Goal: Transaction & Acquisition: Purchase product/service

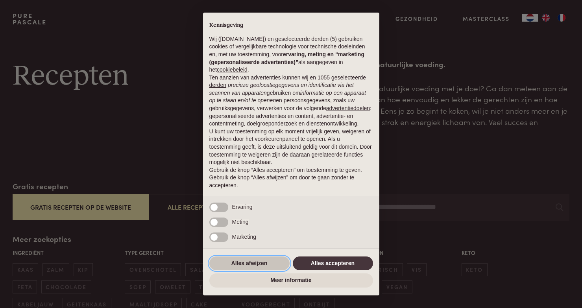
click at [260, 269] on button "Alles afwijzen" at bounding box center [249, 263] width 80 height 14
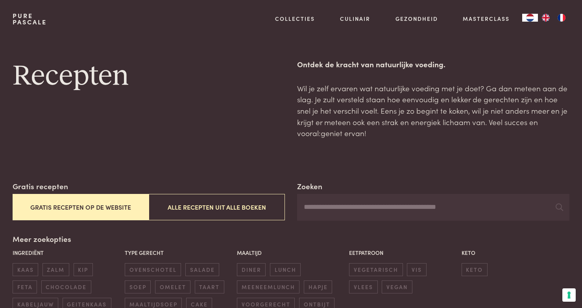
click at [114, 208] on button "Gratis recepten op de website" at bounding box center [81, 207] width 136 height 26
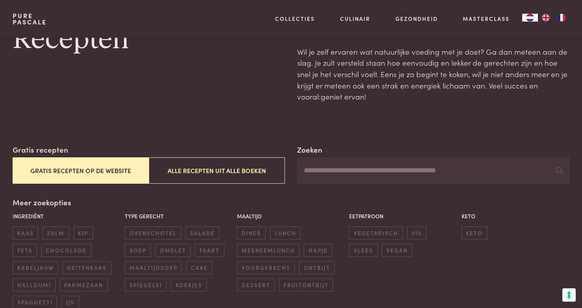
scroll to position [18, 0]
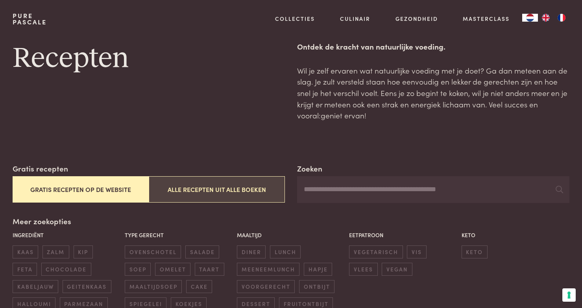
click at [199, 194] on button "Alle recepten uit alle boeken" at bounding box center [217, 189] width 136 height 26
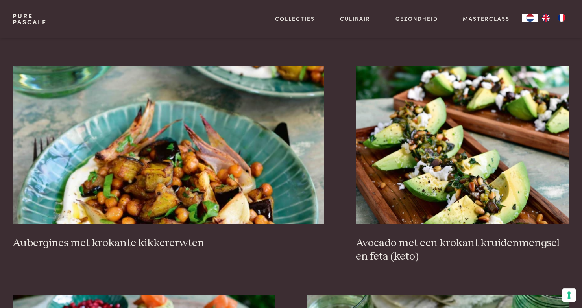
scroll to position [778, 0]
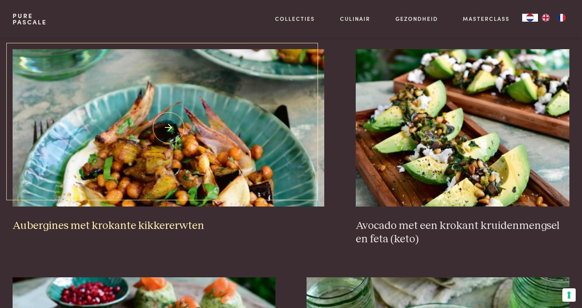
click at [165, 130] on img at bounding box center [169, 127] width 312 height 157
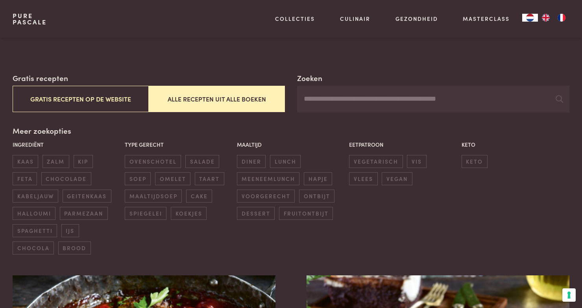
scroll to position [109, 0]
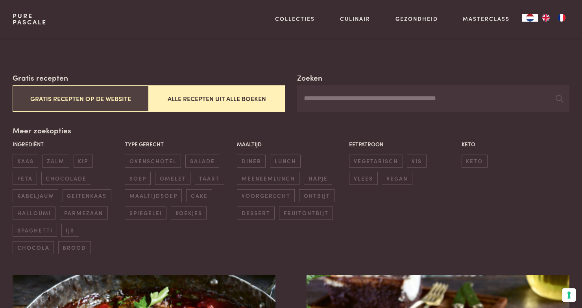
click at [112, 100] on button "Gratis recepten op de website" at bounding box center [81, 98] width 136 height 26
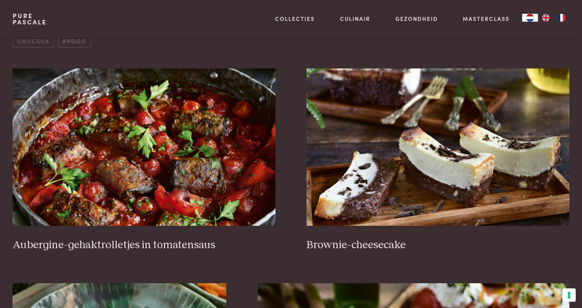
scroll to position [343, 0]
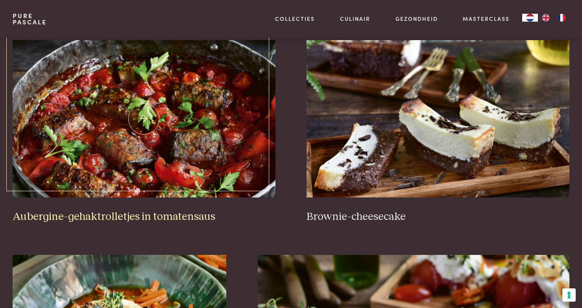
click at [140, 120] on img at bounding box center [144, 118] width 263 height 157
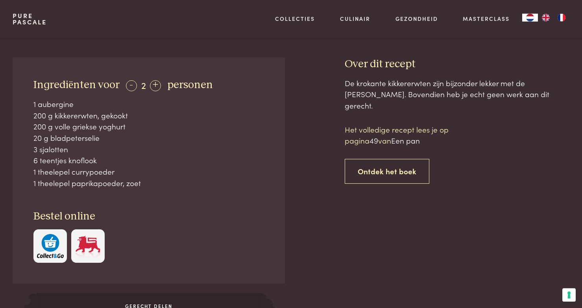
scroll to position [271, 0]
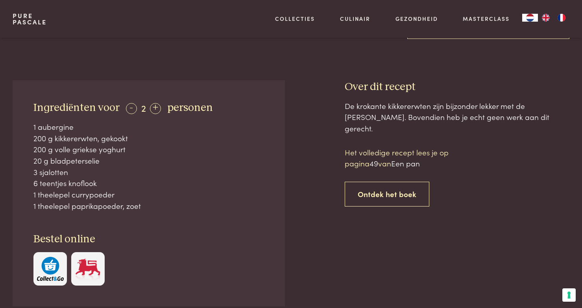
click at [376, 158] on span "49" at bounding box center [373, 163] width 9 height 11
click at [400, 158] on span "Een pan" at bounding box center [405, 163] width 29 height 11
click at [408, 158] on span "Een pan" at bounding box center [405, 163] width 29 height 11
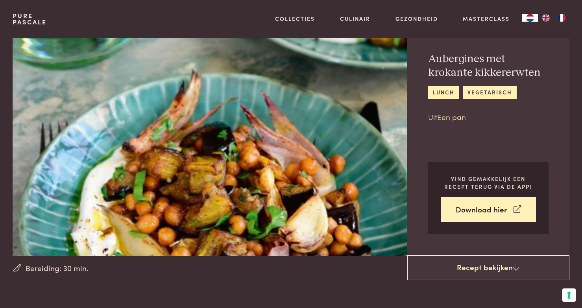
scroll to position [0, 0]
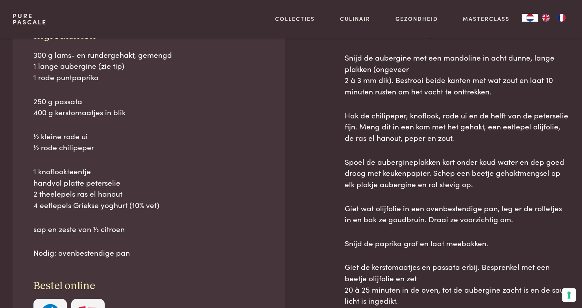
scroll to position [434, 0]
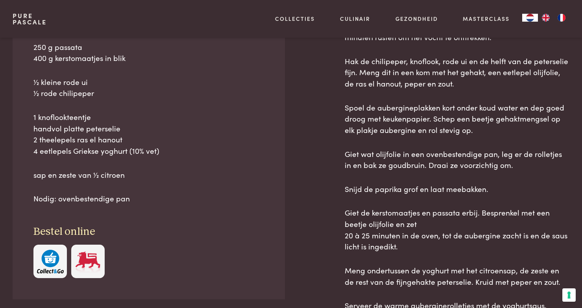
click at [93, 264] on img at bounding box center [87, 262] width 27 height 24
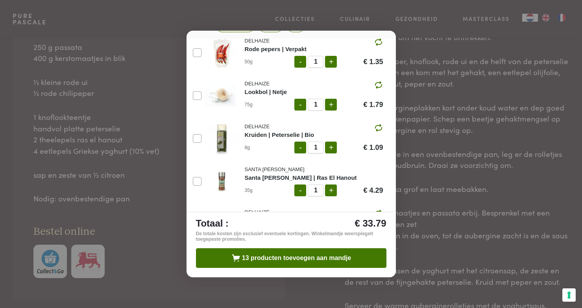
scroll to position [330, 0]
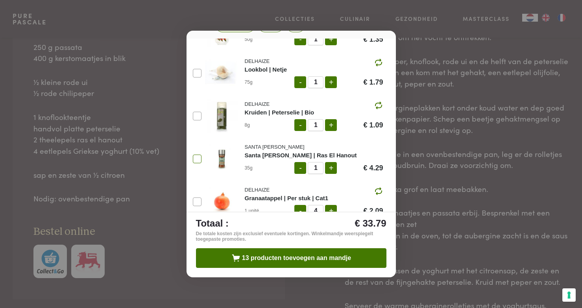
click at [0, 0] on icon at bounding box center [0, 0] width 0 height 0
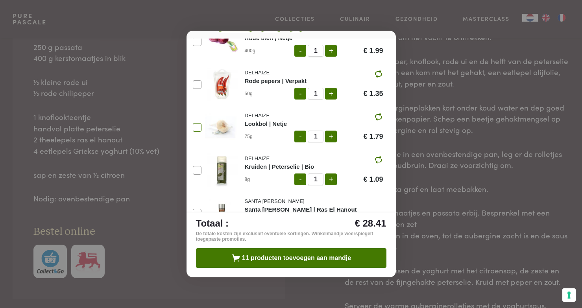
click at [0, 0] on 94 at bounding box center [0, 0] width 0 height 0
click at [0, 0] on icon at bounding box center [0, 0] width 0 height 0
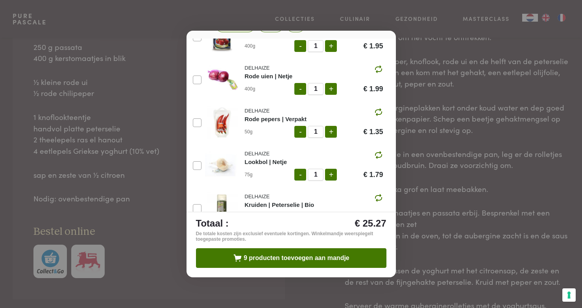
scroll to position [221, 0]
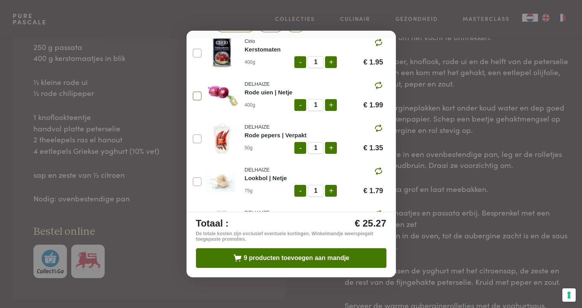
click at [0, 0] on icon at bounding box center [0, 0] width 0 height 0
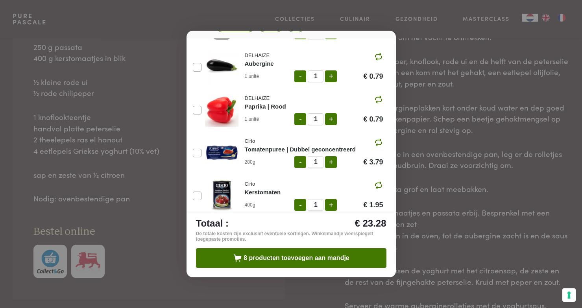
scroll to position [59, 0]
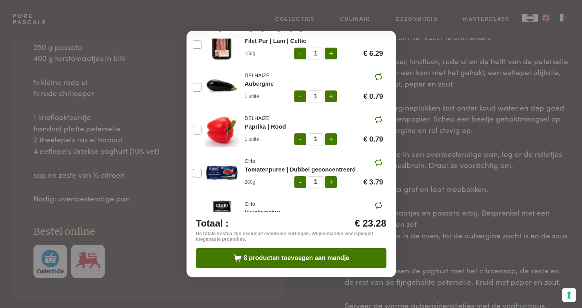
click at [0, 0] on icon at bounding box center [0, 0] width 0 height 0
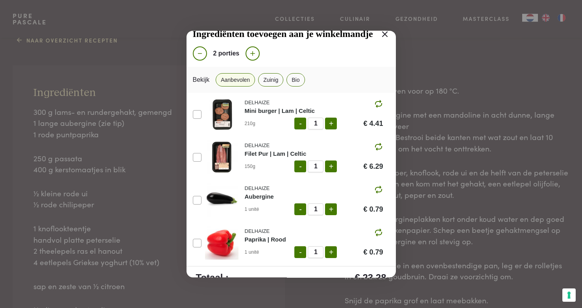
scroll to position [326, 0]
click at [0, 0] on icon at bounding box center [0, 0] width 0 height 0
click at [331, 122] on button "+" at bounding box center [331, 124] width 12 height 12
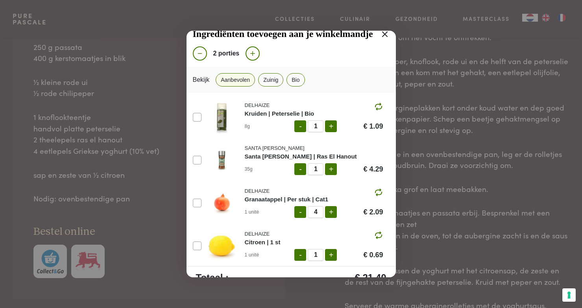
scroll to position [384, 0]
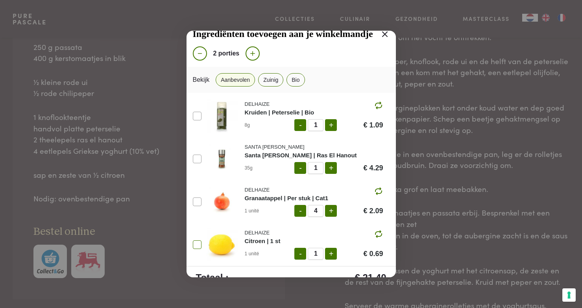
click at [0, 0] on icon at bounding box center [0, 0] width 0 height 0
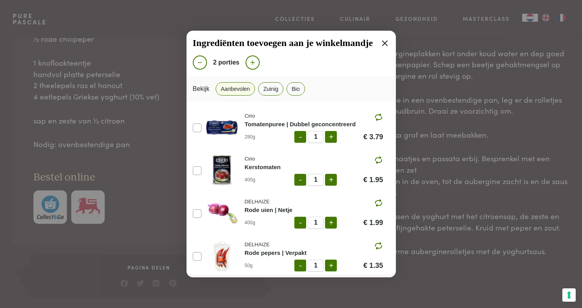
scroll to position [113, 0]
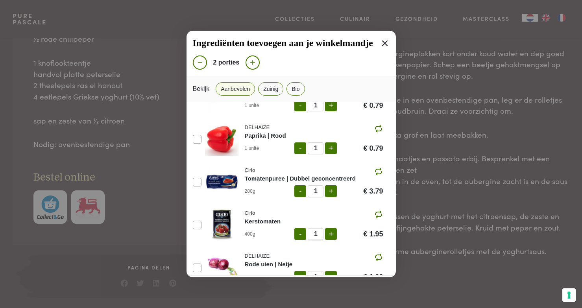
click at [301, 192] on button "-" at bounding box center [300, 191] width 12 height 12
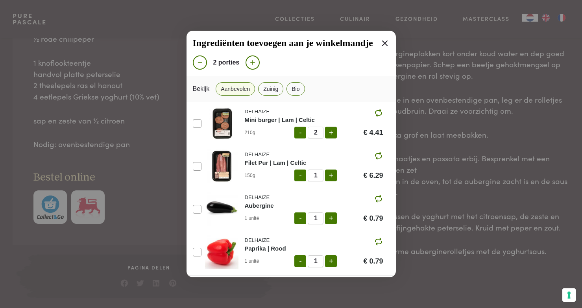
scroll to position [380, 0]
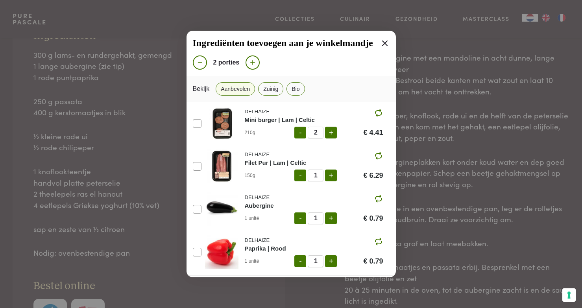
click at [302, 180] on button "-" at bounding box center [300, 176] width 12 height 12
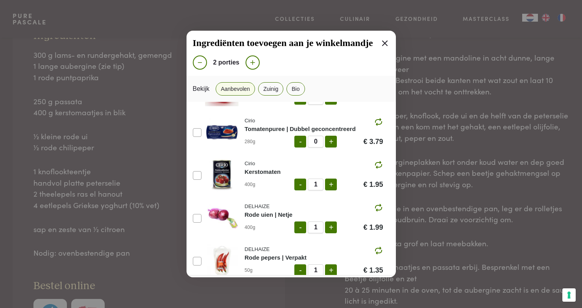
scroll to position [163, 0]
click at [299, 230] on button "-" at bounding box center [300, 227] width 12 height 12
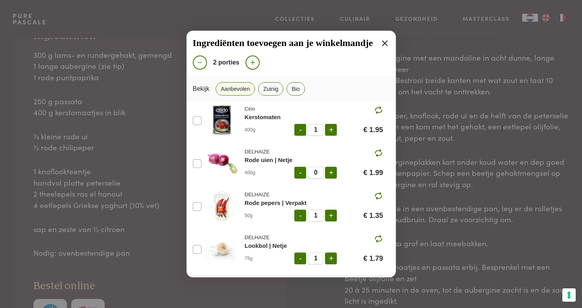
scroll to position [271, 0]
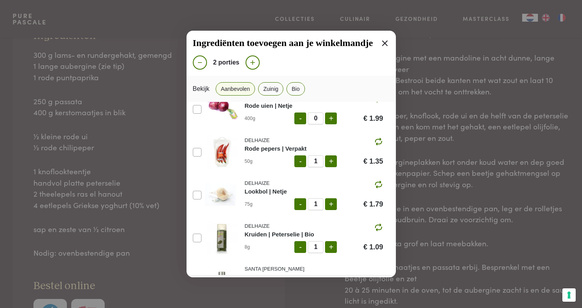
click at [302, 161] on button "-" at bounding box center [300, 161] width 12 height 12
click at [297, 205] on button "-" at bounding box center [300, 204] width 12 height 12
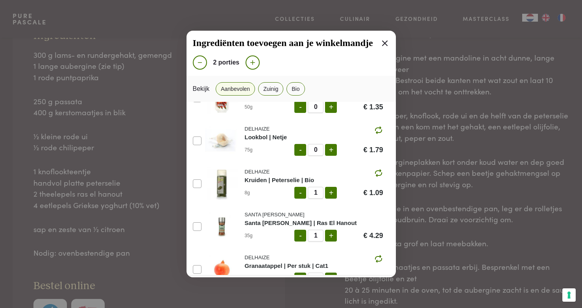
click at [299, 193] on button "-" at bounding box center [300, 193] width 12 height 12
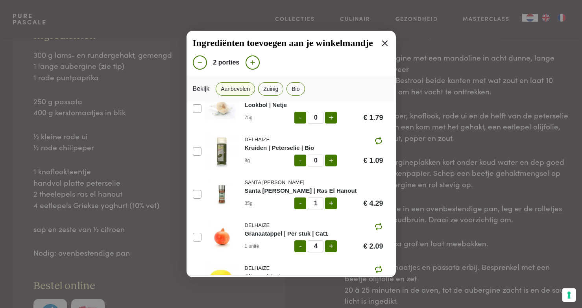
scroll to position [380, 0]
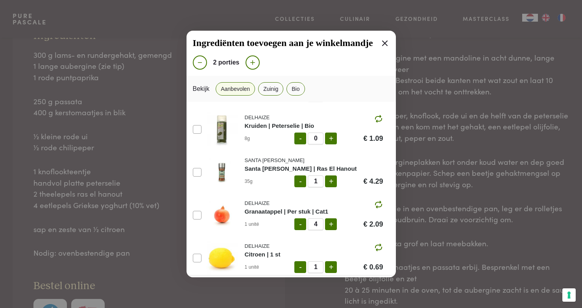
click at [296, 186] on button "-" at bounding box center [300, 181] width 12 height 12
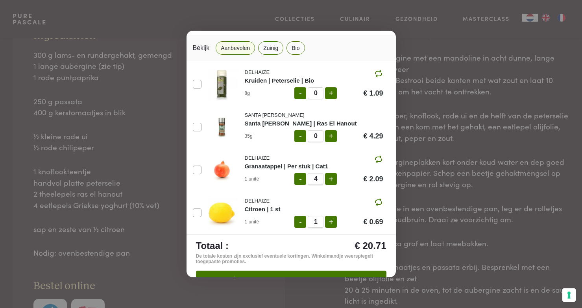
scroll to position [63, 0]
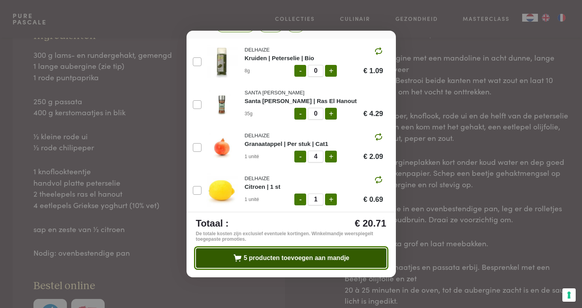
click at [303, 258] on span "5 producten toevoegen aan mandje" at bounding box center [296, 258] width 106 height 6
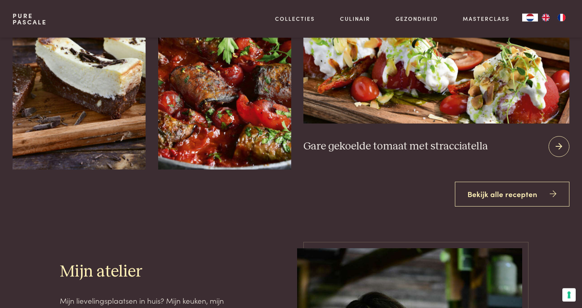
scroll to position [1031, 0]
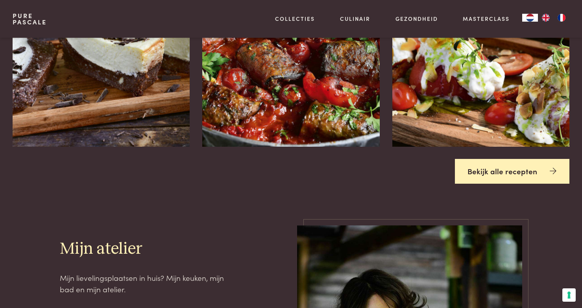
click at [489, 175] on link "Bekijk alle recepten" at bounding box center [512, 171] width 115 height 25
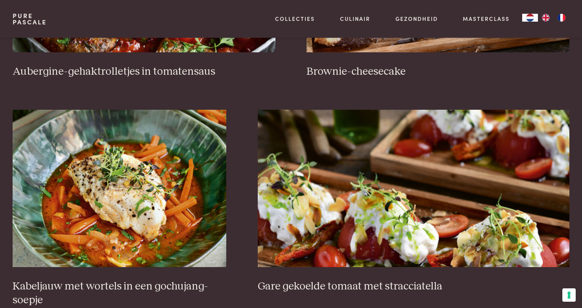
scroll to position [543, 0]
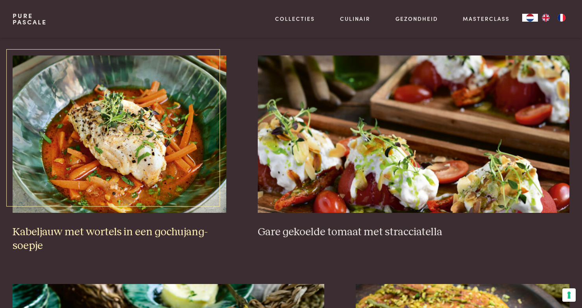
click at [166, 130] on img at bounding box center [120, 133] width 214 height 157
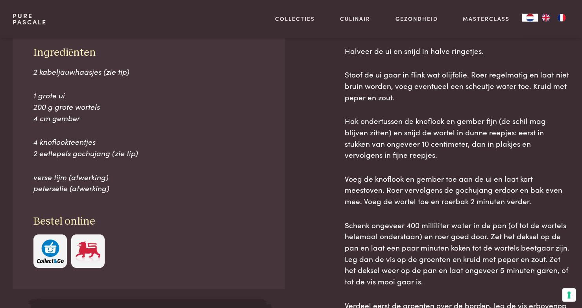
scroll to position [380, 0]
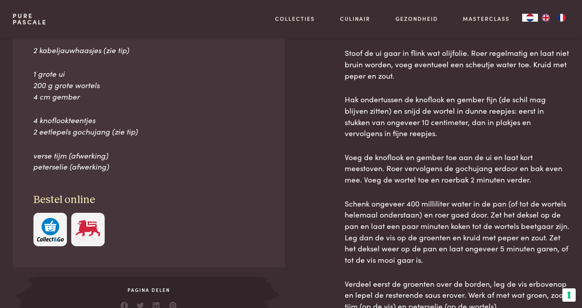
click at [90, 230] on img at bounding box center [87, 230] width 27 height 24
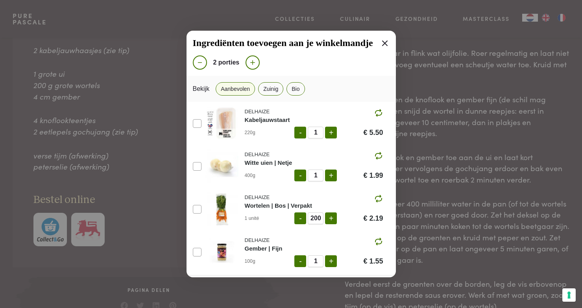
click at [332, 134] on button "+" at bounding box center [331, 133] width 12 height 12
click at [296, 178] on button "-" at bounding box center [300, 176] width 12 height 12
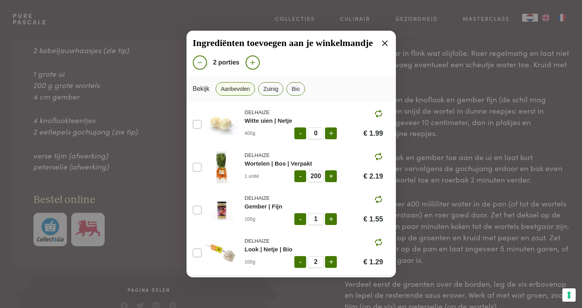
scroll to position [54, 0]
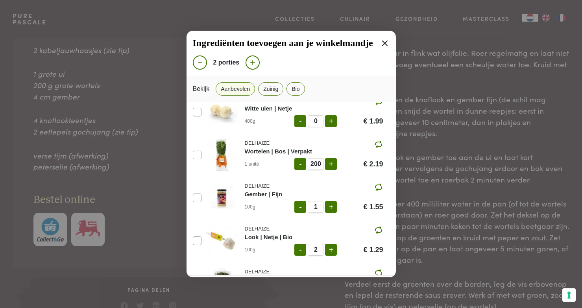
click at [301, 168] on button "-" at bounding box center [300, 164] width 12 height 12
click at [301, 167] on button "-" at bounding box center [300, 164] width 12 height 12
click at [0, 0] on 94 at bounding box center [0, 0] width 0 height 0
click at [301, 166] on button "-" at bounding box center [300, 164] width 12 height 12
click at [302, 166] on button "-" at bounding box center [300, 164] width 12 height 12
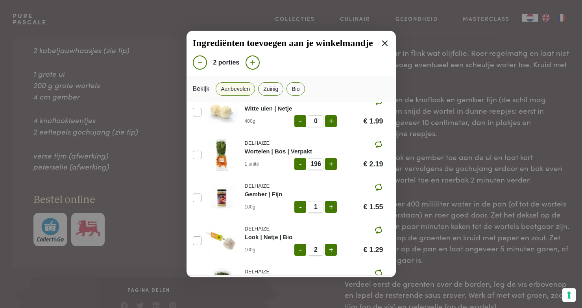
click at [332, 165] on button "+" at bounding box center [331, 164] width 12 height 12
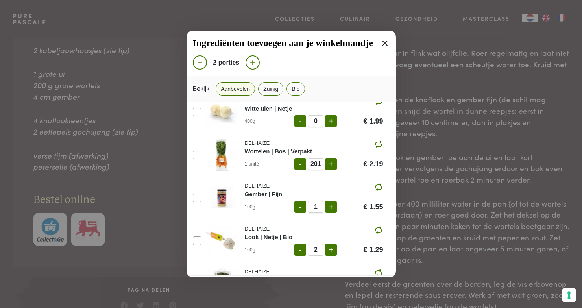
click at [302, 167] on button "-" at bounding box center [300, 164] width 12 height 12
click at [302, 169] on button "-" at bounding box center [300, 164] width 12 height 12
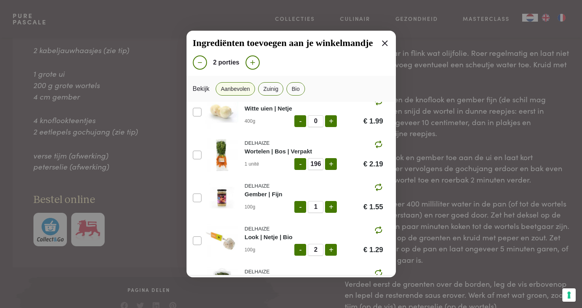
click at [302, 169] on button "-" at bounding box center [300, 164] width 12 height 12
click at [301, 209] on button "-" at bounding box center [300, 207] width 12 height 12
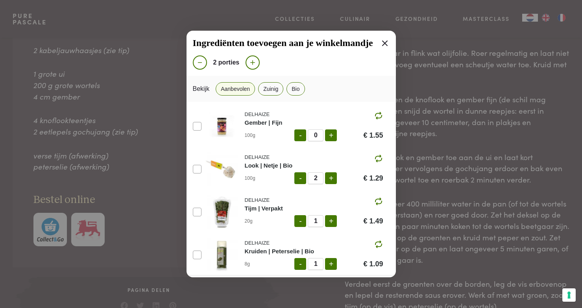
scroll to position [127, 0]
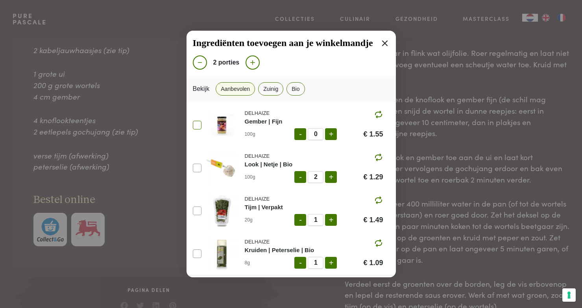
click at [198, 127] on span at bounding box center [197, 125] width 9 height 9
click at [298, 181] on button "-" at bounding box center [300, 177] width 12 height 12
click at [298, 225] on button "-" at bounding box center [300, 220] width 12 height 12
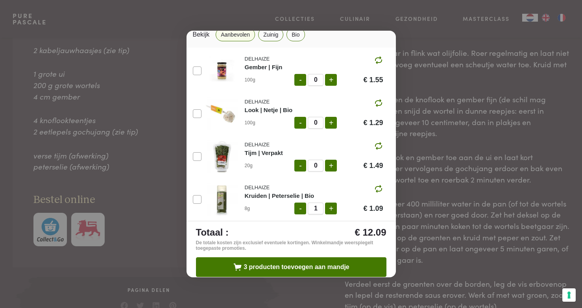
scroll to position [63, 0]
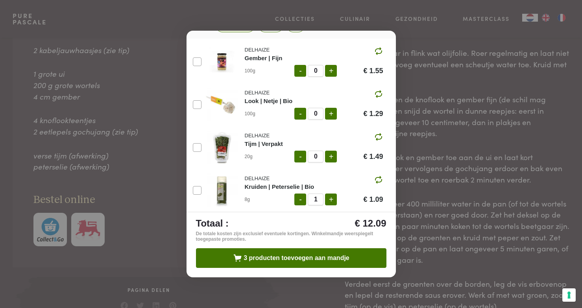
click at [299, 201] on button "-" at bounding box center [300, 200] width 12 height 12
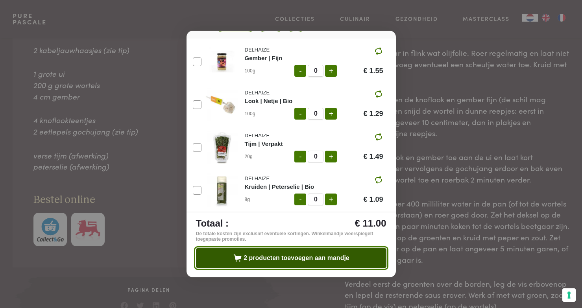
click at [320, 260] on span "2 producten toevoegen aan mandje" at bounding box center [296, 258] width 106 height 6
